Goal: Transaction & Acquisition: Purchase product/service

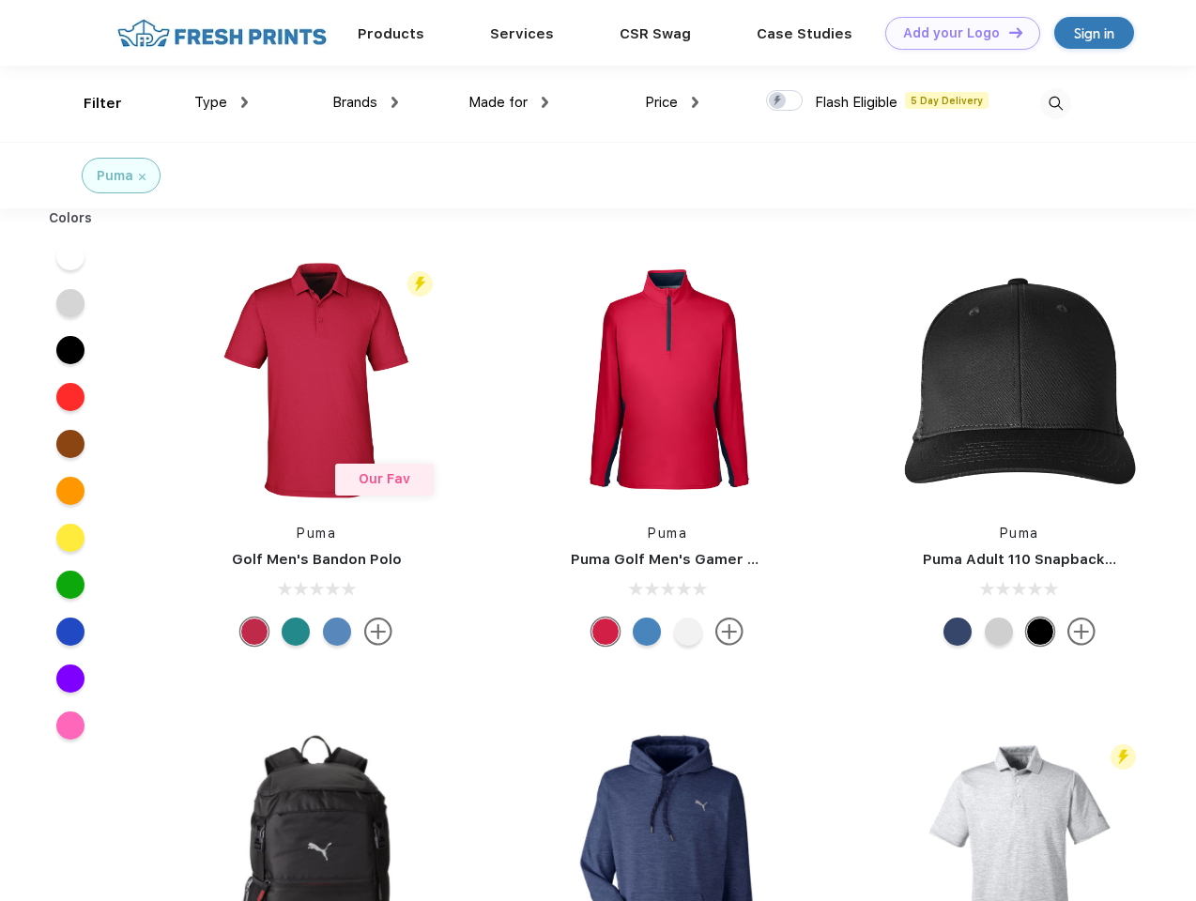
scroll to position [1, 0]
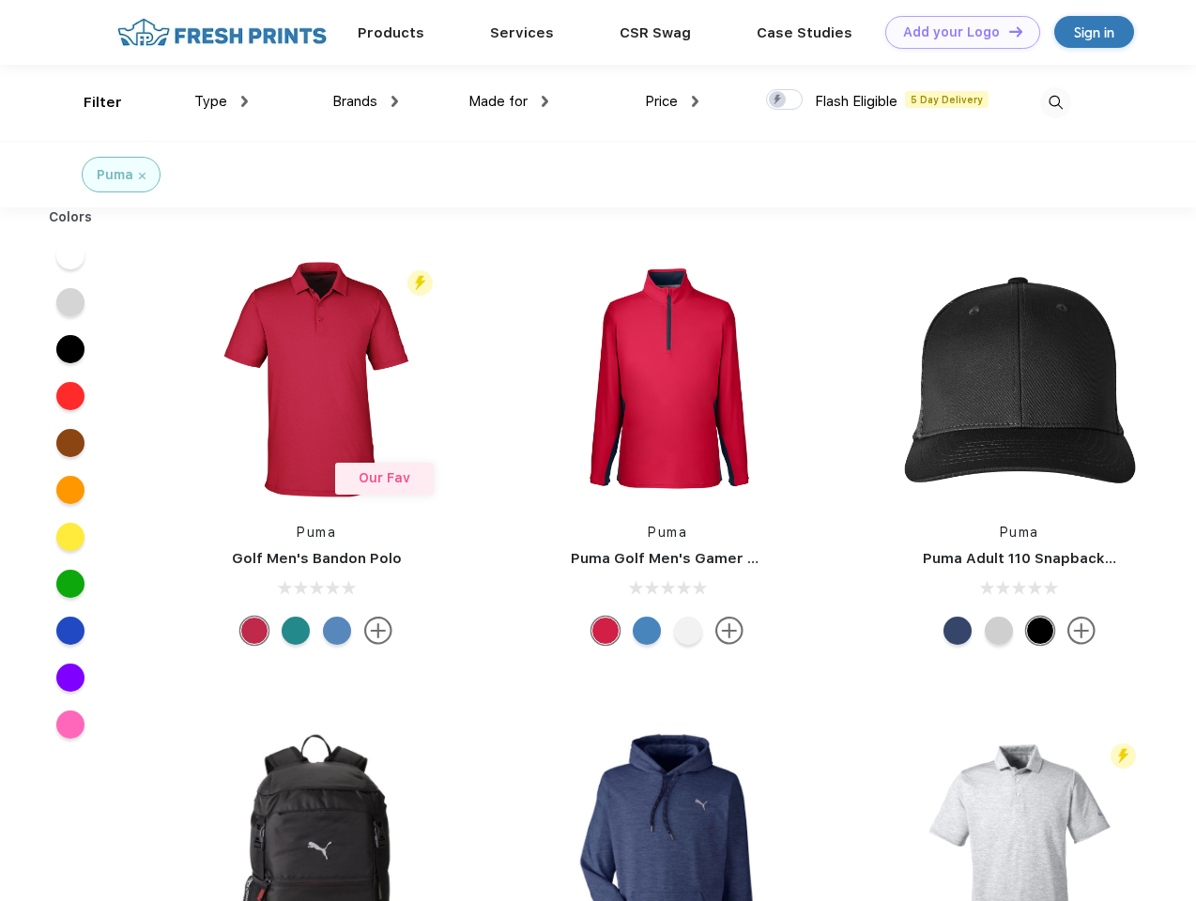
click at [956, 32] on link "Add your Logo Design Tool" at bounding box center [962, 32] width 155 height 33
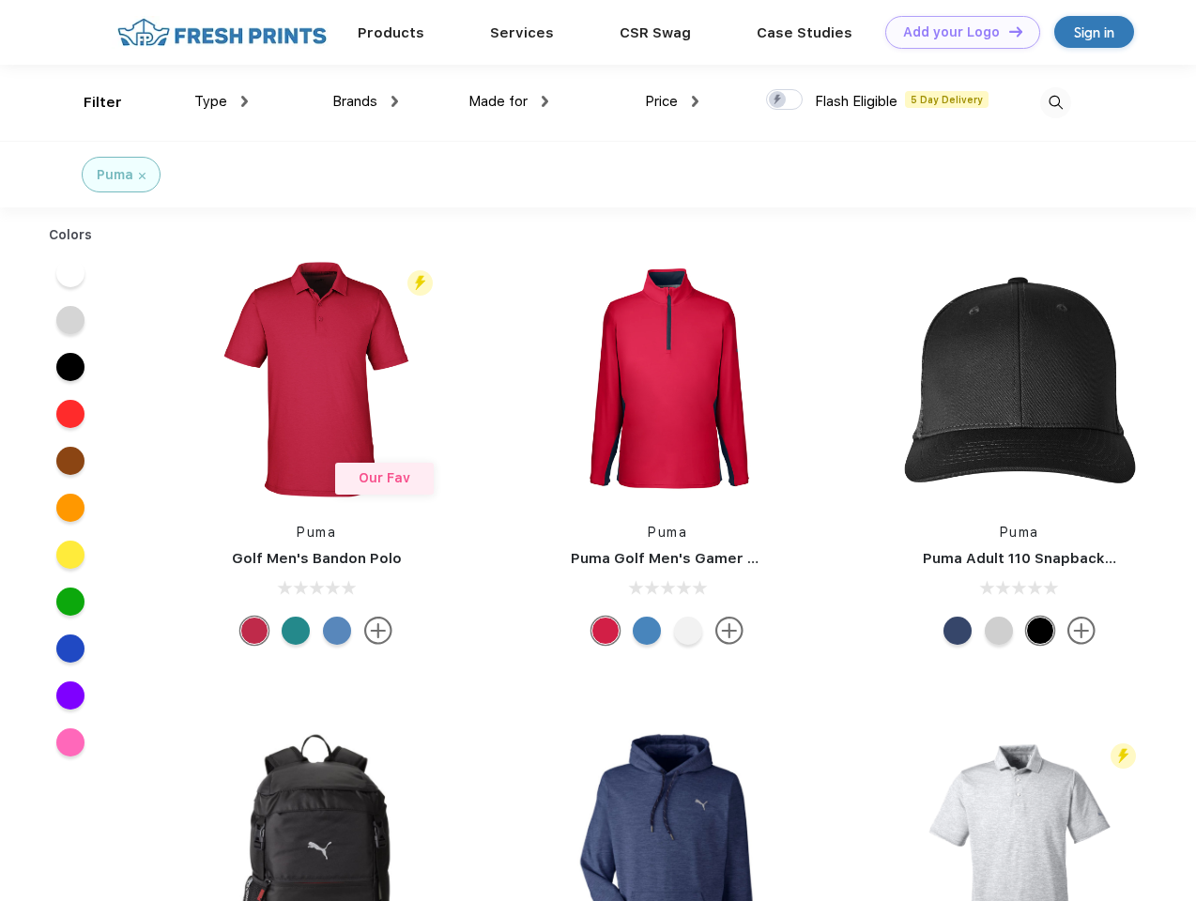
click at [0, 0] on div "Design Tool" at bounding box center [0, 0] width 0 height 0
click at [1007, 31] on link "Add your Logo Design Tool" at bounding box center [962, 32] width 155 height 33
click at [90, 102] on div "Filter" at bounding box center [103, 103] width 38 height 22
click at [222, 101] on span "Type" at bounding box center [210, 101] width 33 height 17
click at [365, 101] on span "Brands" at bounding box center [354, 101] width 45 height 17
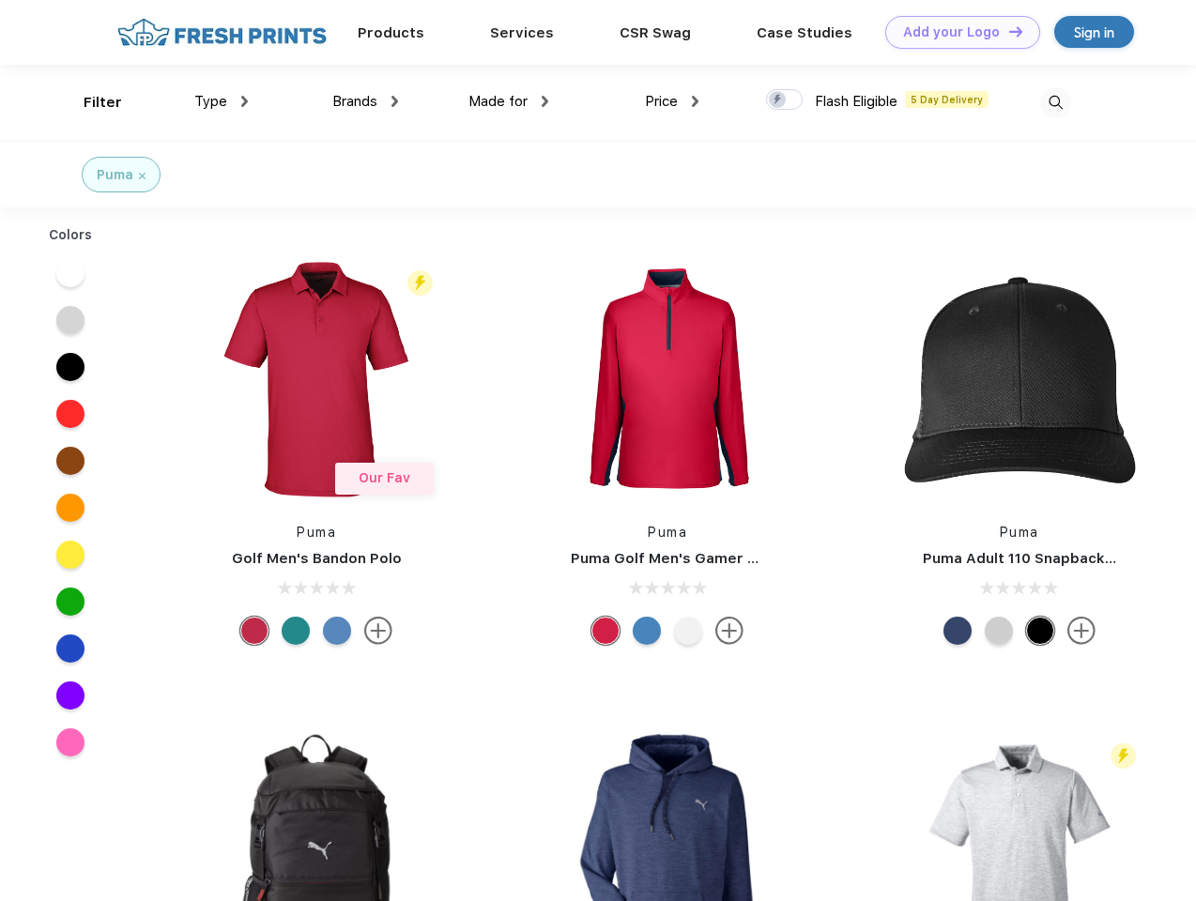
click at [509, 101] on span "Made for" at bounding box center [497, 101] width 59 height 17
click at [672, 101] on span "Price" at bounding box center [661, 101] width 33 height 17
click at [785, 100] on div at bounding box center [784, 99] width 37 height 21
click at [778, 100] on input "checkbox" at bounding box center [772, 94] width 12 height 12
click at [1055, 102] on img at bounding box center [1055, 102] width 31 height 31
